Goal: Task Accomplishment & Management: Use online tool/utility

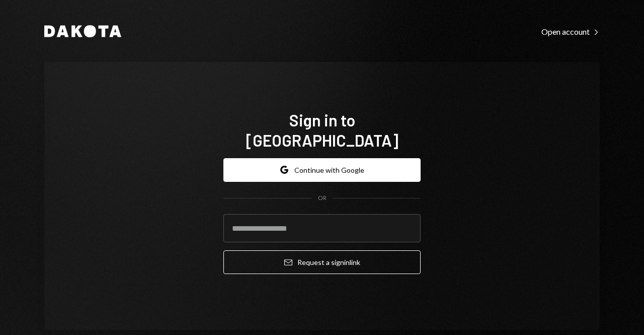
click at [282, 150] on div "Google Continue with Google OR Email Request a sign in link" at bounding box center [321, 216] width 197 height 132
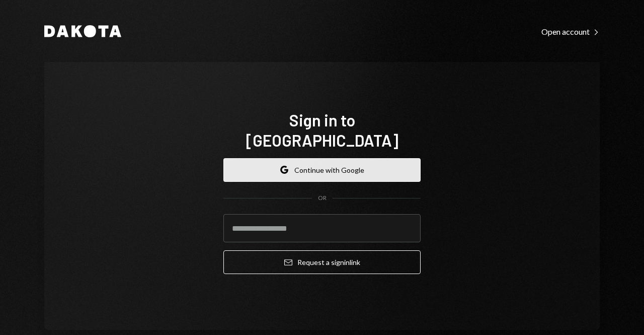
click at [282, 158] on button "Google Continue with Google" at bounding box center [321, 170] width 197 height 24
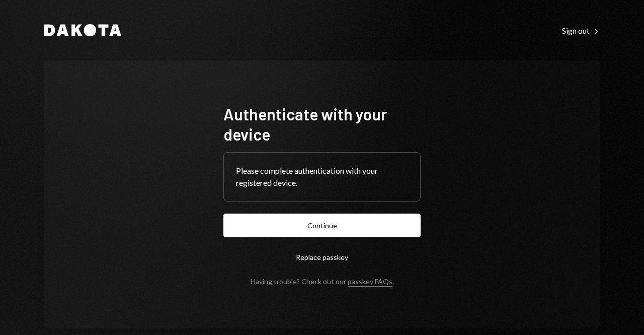
click at [311, 222] on button "Continue" at bounding box center [321, 225] width 197 height 24
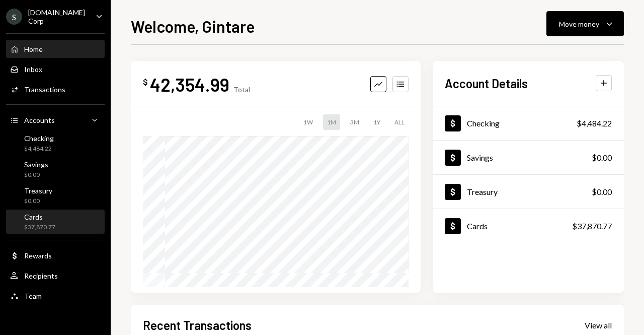
click at [56, 223] on div "Cards $37,870.77" at bounding box center [55, 221] width 91 height 19
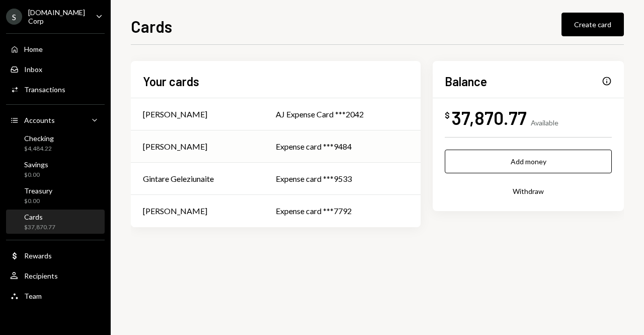
click at [197, 153] on td "[PERSON_NAME]" at bounding box center [197, 146] width 133 height 32
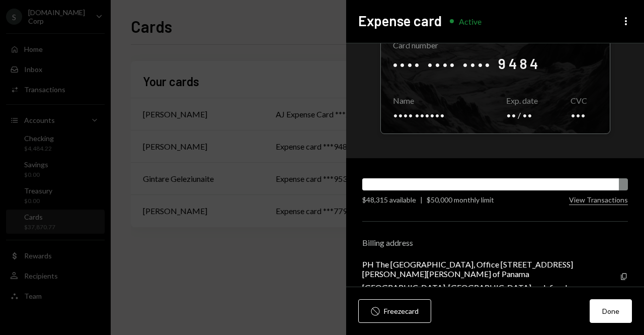
scroll to position [95, 0]
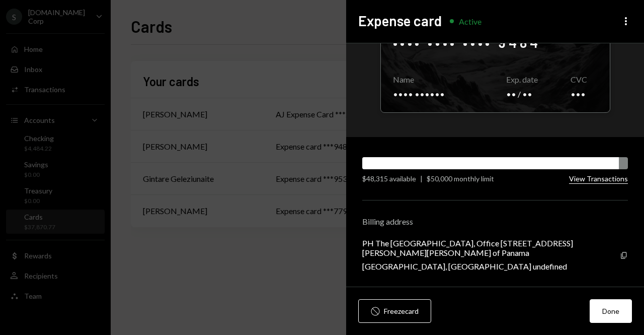
click at [599, 175] on button "View Transactions" at bounding box center [598, 179] width 59 height 10
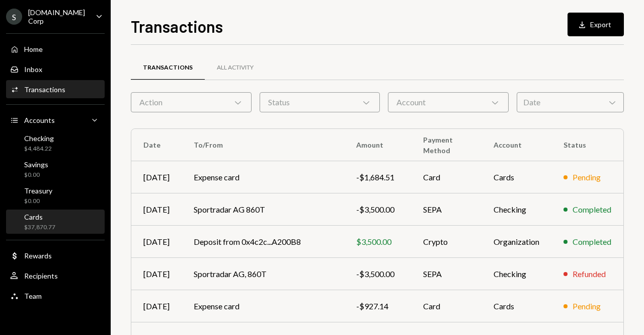
click at [76, 213] on div "Cards $37,870.77" at bounding box center [55, 221] width 91 height 19
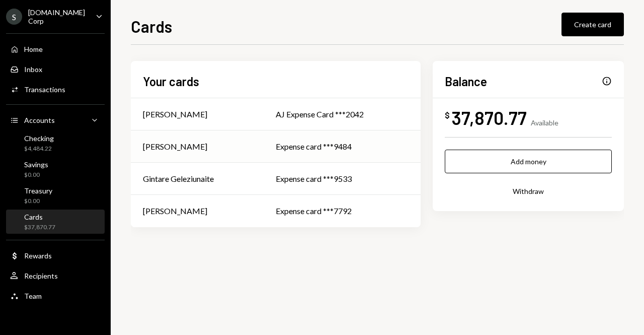
click at [208, 141] on div "Adam McIntee" at bounding box center [197, 146] width 109 height 12
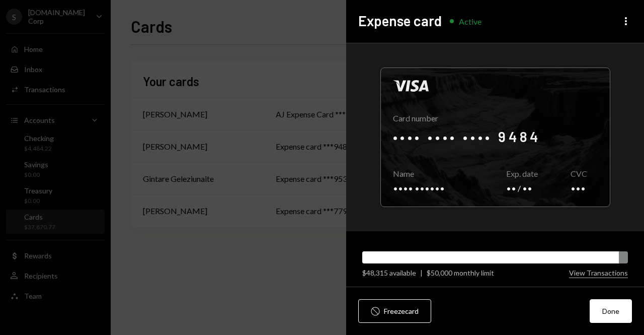
click at [587, 276] on button "View Transactions" at bounding box center [598, 273] width 59 height 10
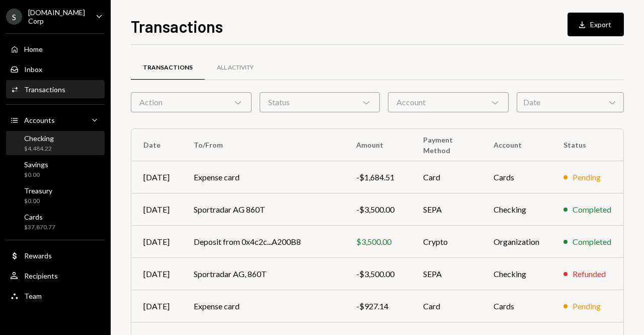
click at [47, 144] on div "$4,484.22" at bounding box center [39, 148] width 30 height 9
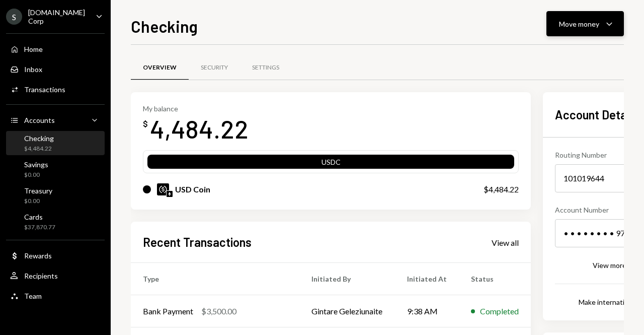
click at [569, 26] on div "Move money" at bounding box center [579, 24] width 40 height 11
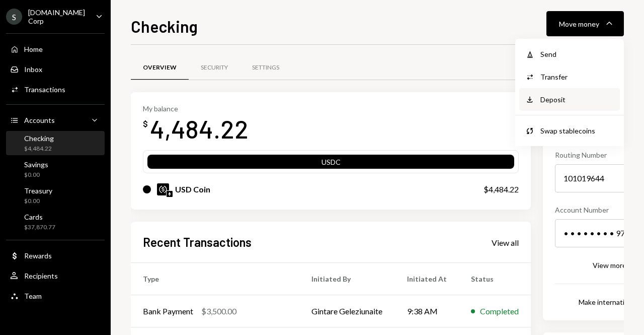
click at [565, 104] on div "Deposit" at bounding box center [576, 99] width 73 height 11
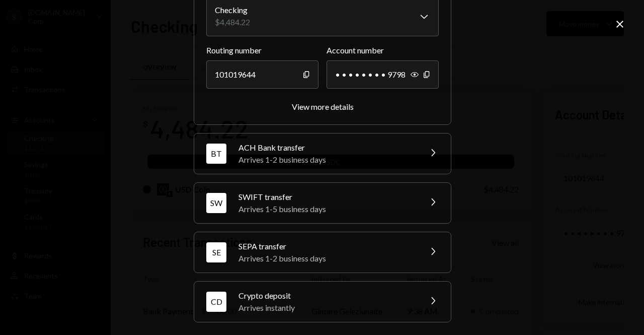
scroll to position [107, 0]
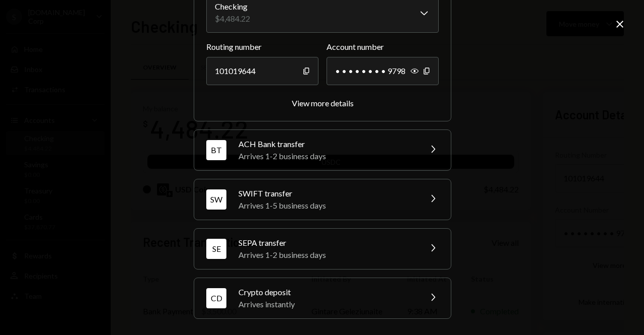
click at [302, 298] on div "Arrives instantly" at bounding box center [326, 304] width 176 height 12
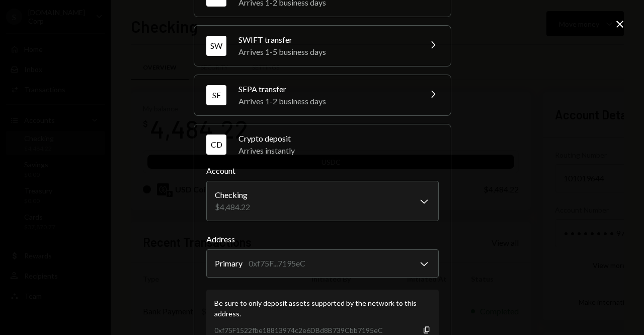
scroll to position [7, 0]
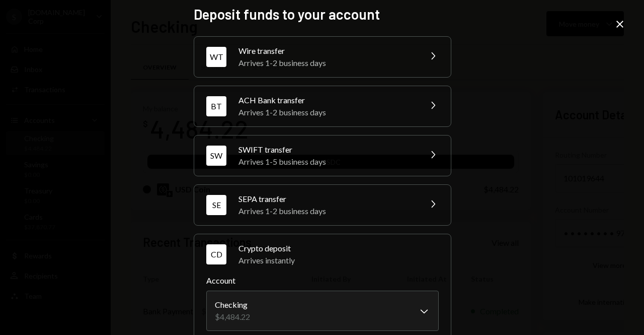
click at [623, 25] on icon "Close" at bounding box center [620, 24] width 12 height 12
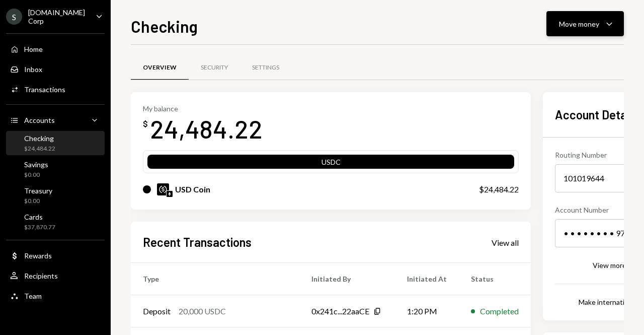
click at [561, 28] on div "Move money" at bounding box center [579, 24] width 40 height 11
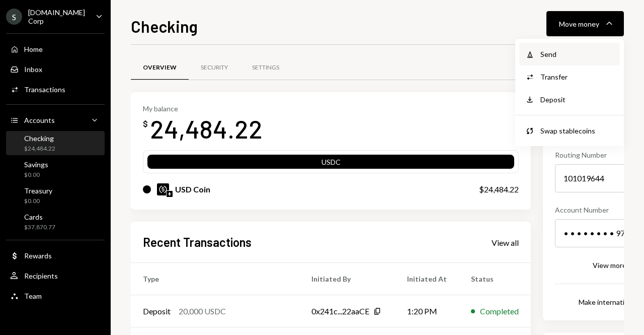
click at [557, 57] on div "Send" at bounding box center [576, 54] width 73 height 11
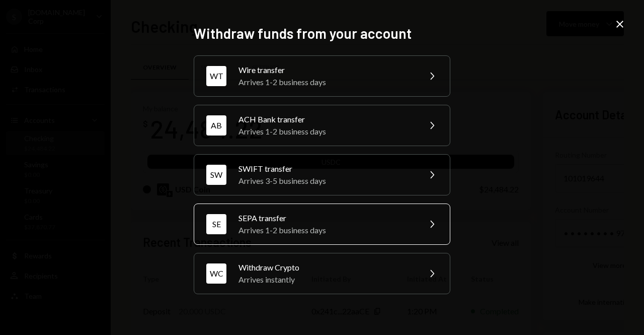
click at [263, 217] on div "SEPA transfer" at bounding box center [325, 218] width 175 height 12
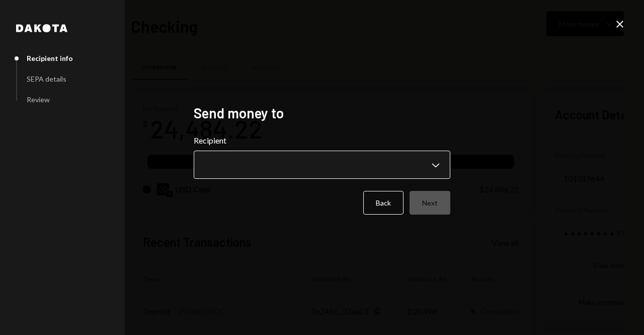
click at [246, 156] on body "S Sport.Fun Corp Caret Down Home Home Inbox Inbox Activities Transactions Accou…" at bounding box center [322, 167] width 644 height 335
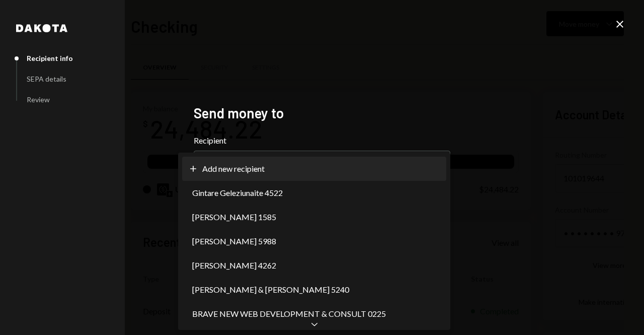
select select "**********"
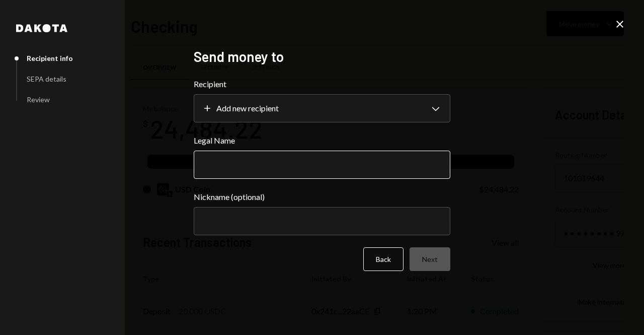
click at [259, 153] on input "Legal Name" at bounding box center [322, 164] width 257 height 28
paste input "********"
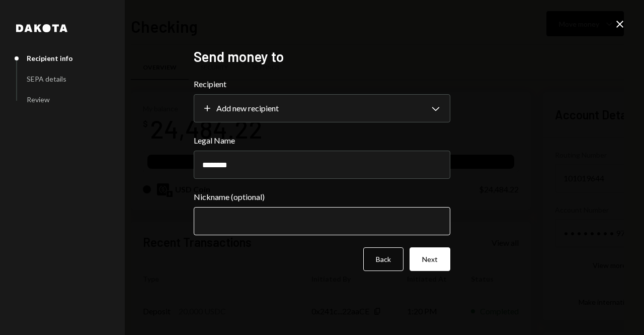
type input "********"
click at [229, 225] on input "Nickname (optional)" at bounding box center [322, 221] width 257 height 28
click at [430, 260] on button "Next" at bounding box center [429, 259] width 41 height 24
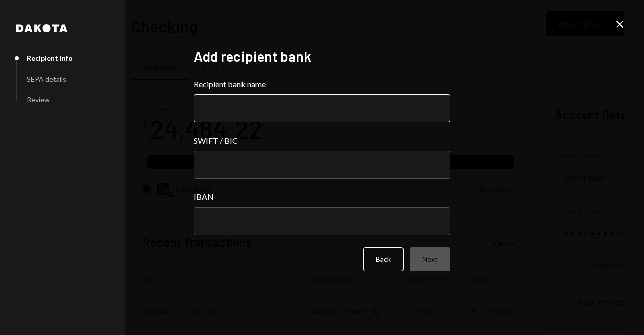
click at [275, 111] on input "Recipient bank name" at bounding box center [322, 108] width 257 height 28
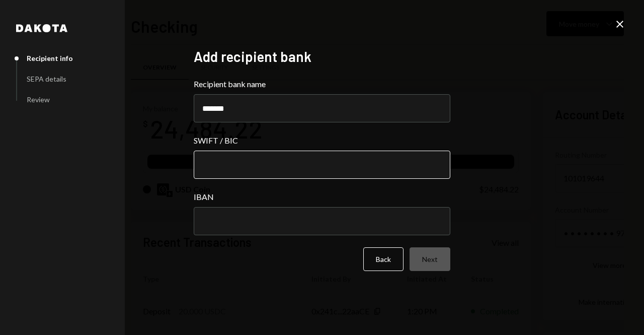
type input "*******"
drag, startPoint x: 262, startPoint y: 157, endPoint x: 244, endPoint y: 140, distance: 24.5
click at [262, 157] on input "SWIFT / BIC" at bounding box center [322, 164] width 257 height 28
paste input "********"
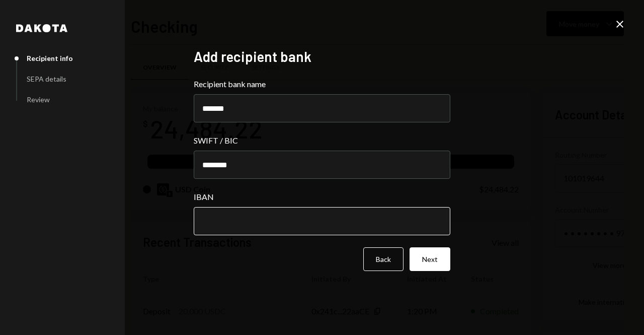
type input "********"
click at [254, 225] on input "IBAN" at bounding box center [322, 221] width 257 height 28
paste input "**********"
type input "**********"
click at [438, 260] on button "Next" at bounding box center [429, 259] width 41 height 24
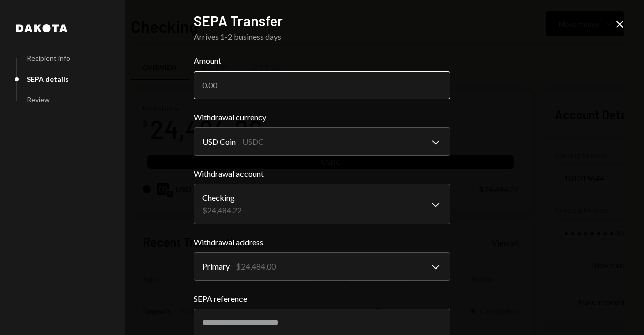
click at [244, 89] on input "Amount" at bounding box center [322, 85] width 257 height 28
click at [253, 77] on input "Amount" at bounding box center [322, 85] width 257 height 28
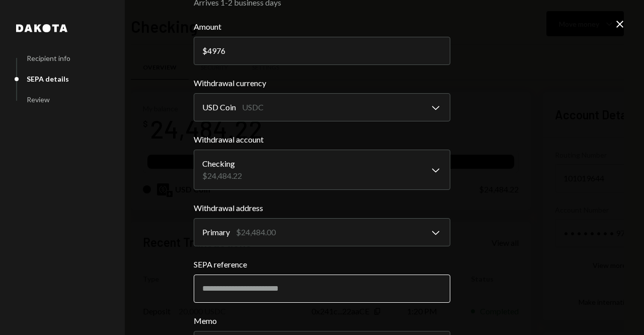
scroll to position [101, 0]
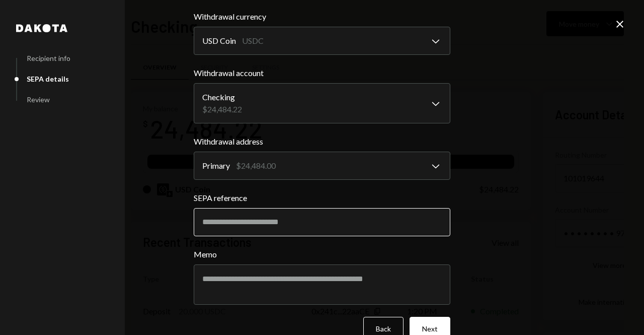
type input "4976"
click at [282, 227] on input "SEPA reference" at bounding box center [322, 222] width 257 height 28
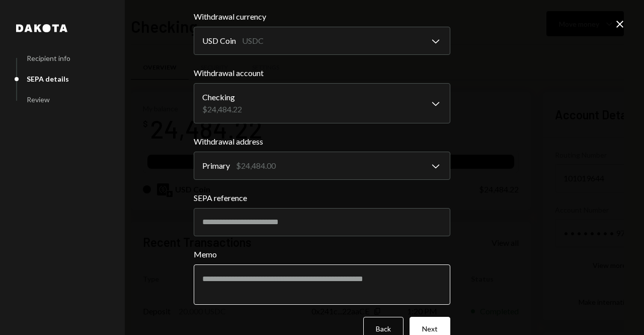
click at [217, 283] on textarea "Memo" at bounding box center [322, 284] width 257 height 40
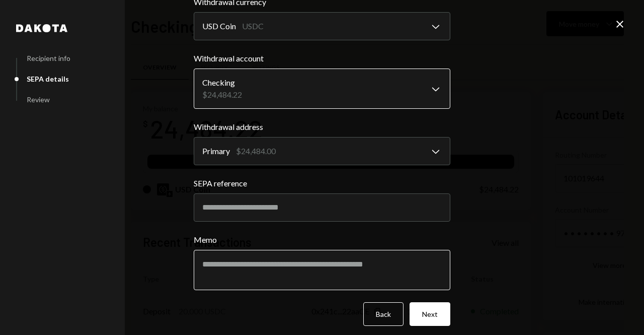
scroll to position [122, 0]
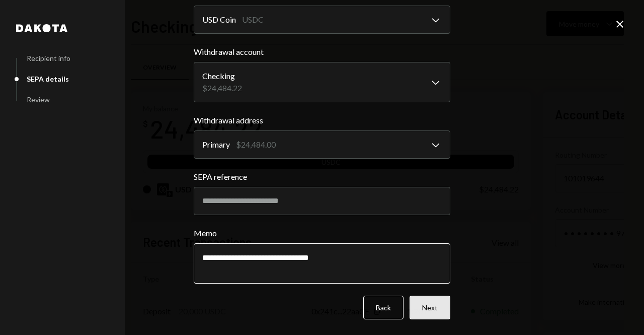
type textarea "**********"
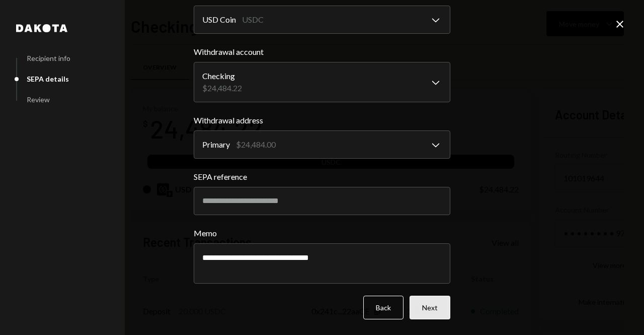
click at [443, 301] on button "Next" at bounding box center [429, 307] width 41 height 24
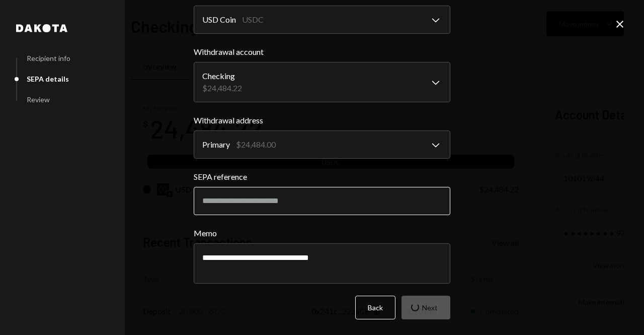
scroll to position [11, 0]
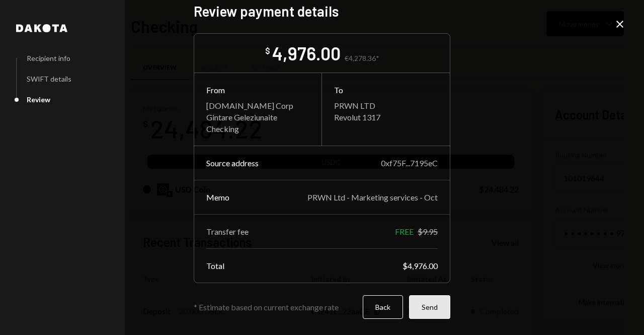
click at [434, 307] on button "Send" at bounding box center [429, 307] width 41 height 24
